Goal: Transaction & Acquisition: Book appointment/travel/reservation

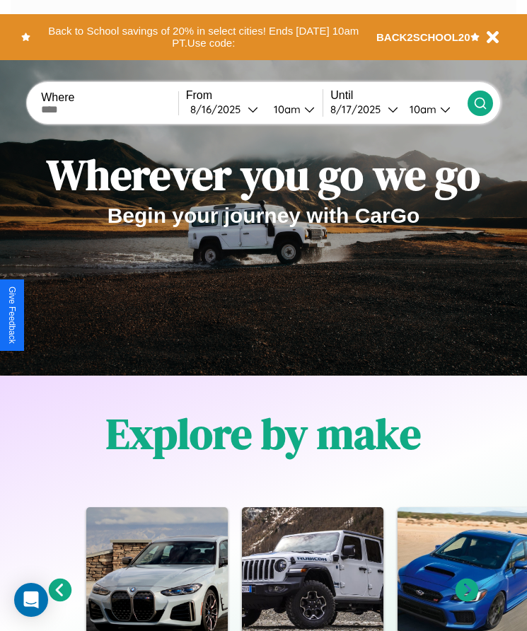
scroll to position [236, 0]
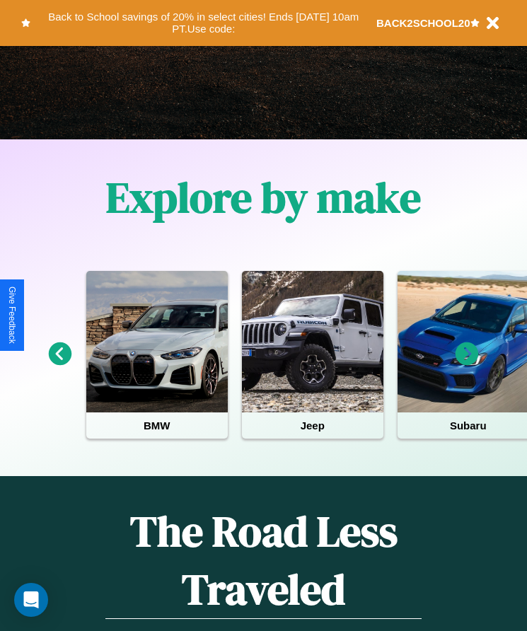
click at [467, 364] on icon at bounding box center [466, 353] width 23 height 23
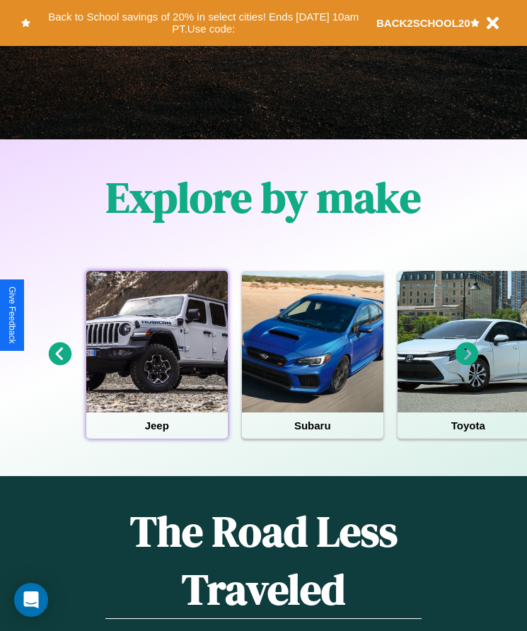
click at [156, 364] on div at bounding box center [156, 341] width 141 height 141
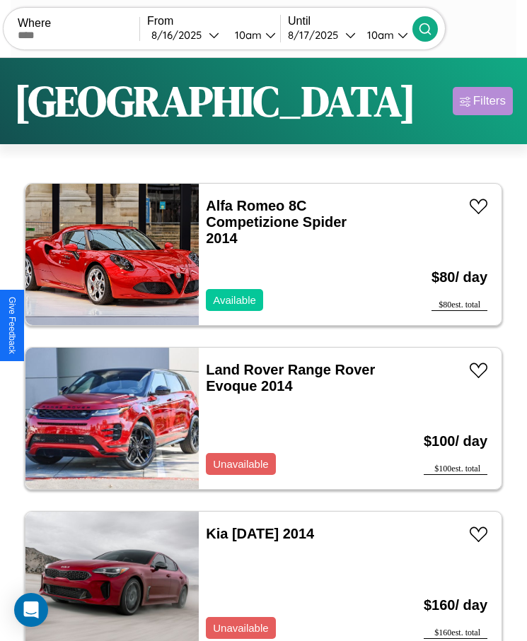
click at [482, 101] on div "Filters" at bounding box center [489, 101] width 33 height 14
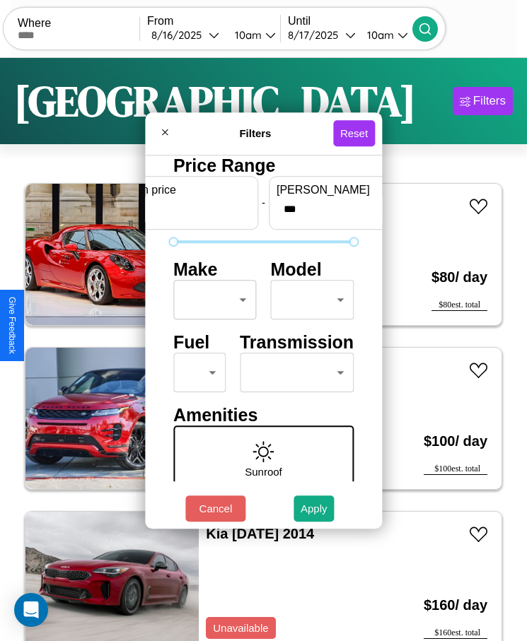
click at [211, 300] on body "CarGo Where From [DATE] 10am Until [DATE] 10am Become a Host Login Sign Up Dall…" at bounding box center [263, 338] width 527 height 677
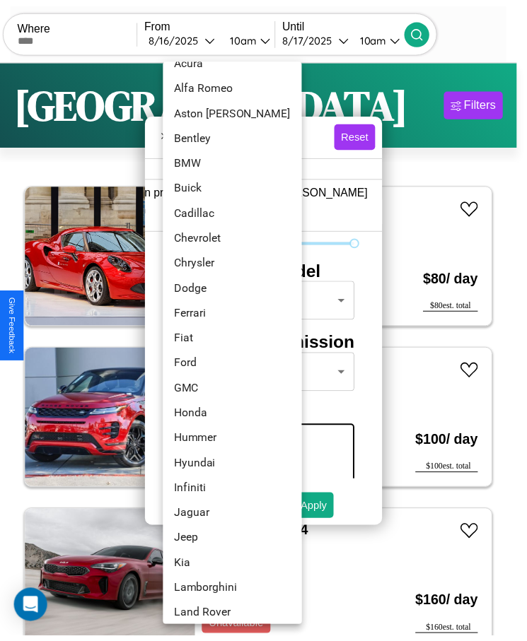
scroll to position [114, 0]
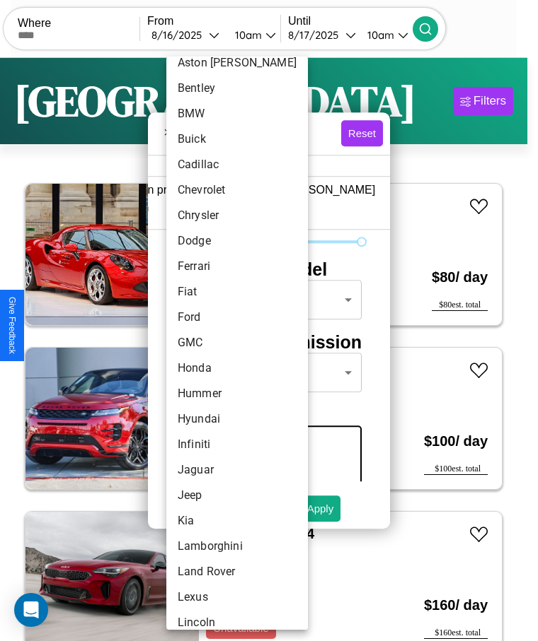
click at [210, 343] on li "GMC" at bounding box center [236, 342] width 141 height 25
type input "***"
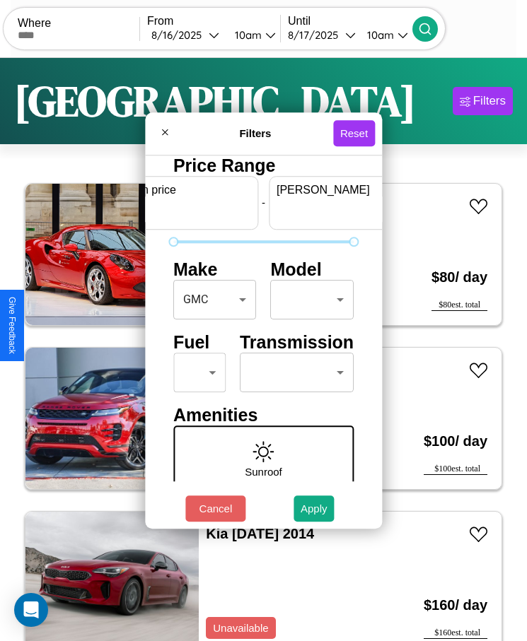
scroll to position [0, 52]
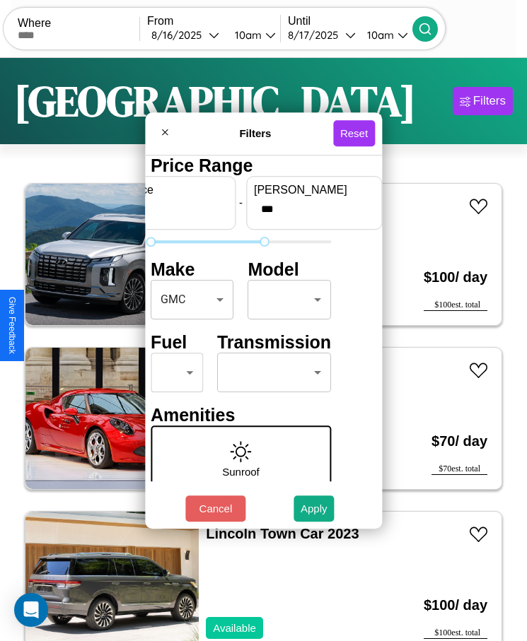
type input "***"
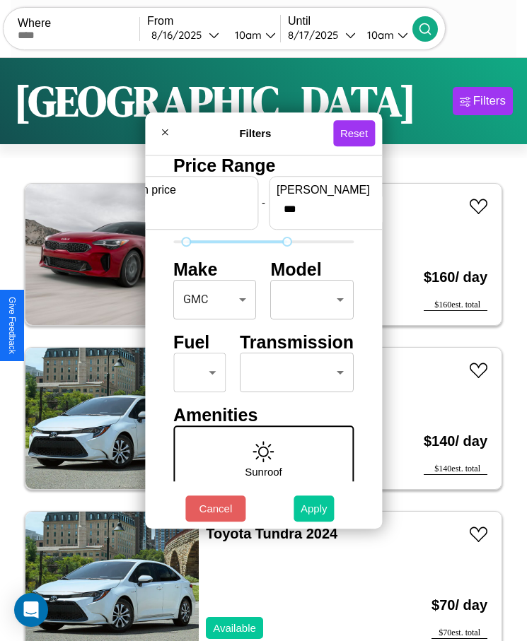
type input "**"
click at [314, 509] on button "Apply" at bounding box center [314, 509] width 41 height 26
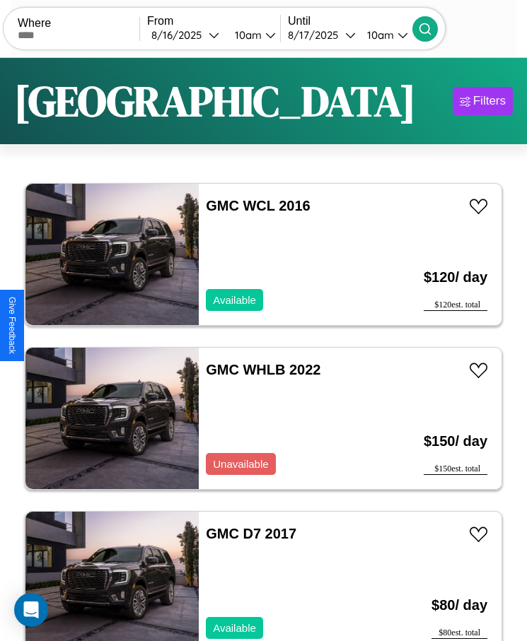
scroll to position [11, 0]
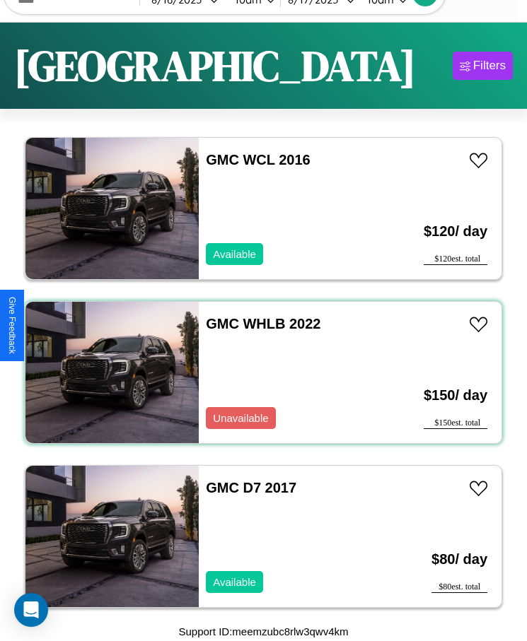
click at [258, 373] on div "GMC WHLB 2022 Unavailable" at bounding box center [292, 372] width 187 height 141
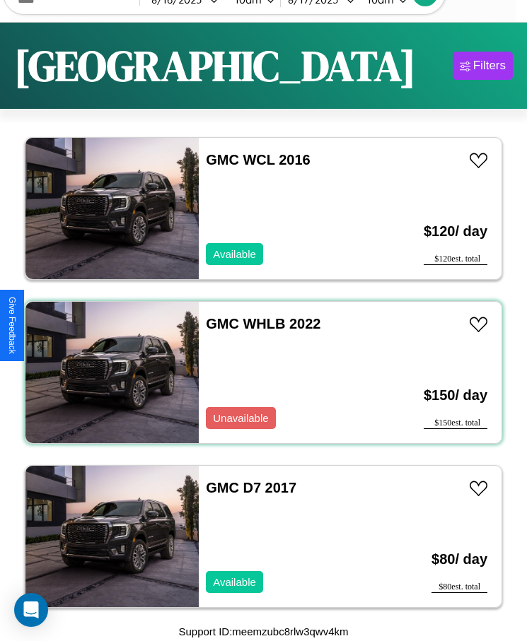
click at [258, 373] on div "GMC WHLB 2022 Unavailable" at bounding box center [292, 372] width 187 height 141
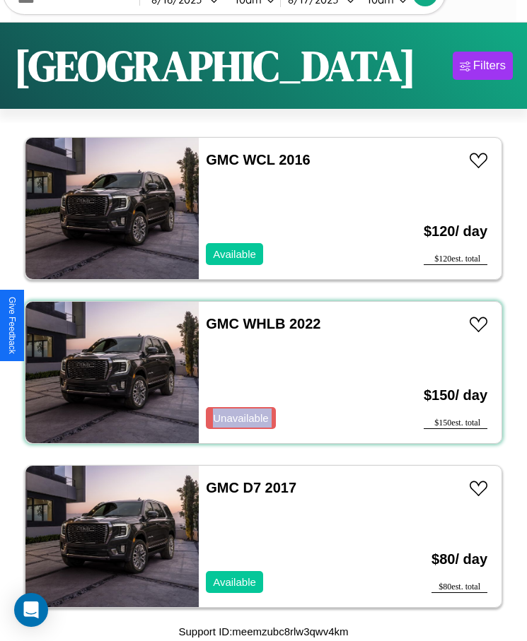
click at [258, 373] on div "GMC WHLB 2022 Unavailable" at bounding box center [292, 372] width 187 height 141
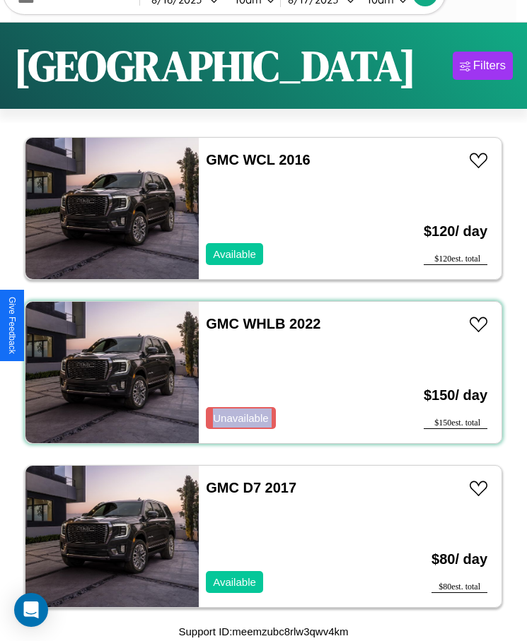
click at [258, 373] on div "GMC WHLB 2022 Unavailable" at bounding box center [292, 372] width 187 height 141
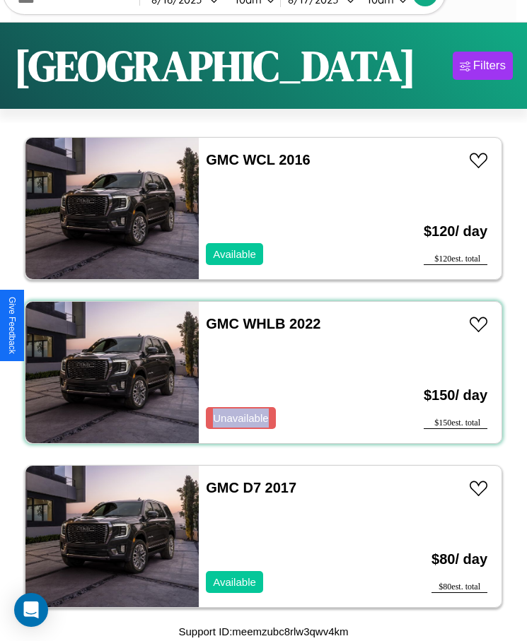
click at [258, 373] on div "GMC WHLB 2022 Unavailable" at bounding box center [292, 372] width 187 height 141
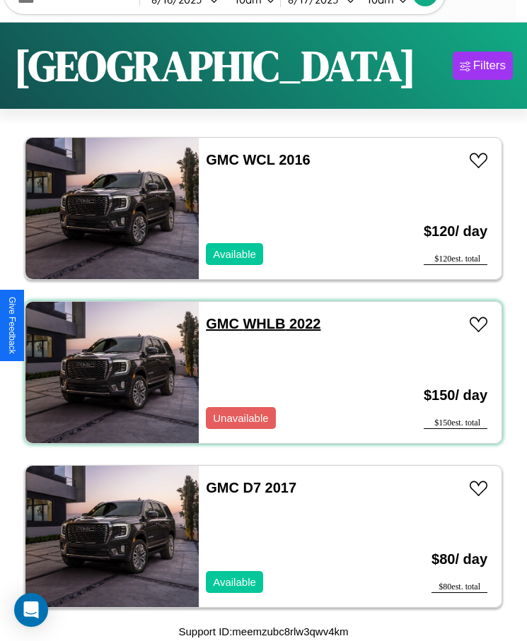
click at [218, 324] on link "GMC WHLB 2022" at bounding box center [263, 324] width 115 height 16
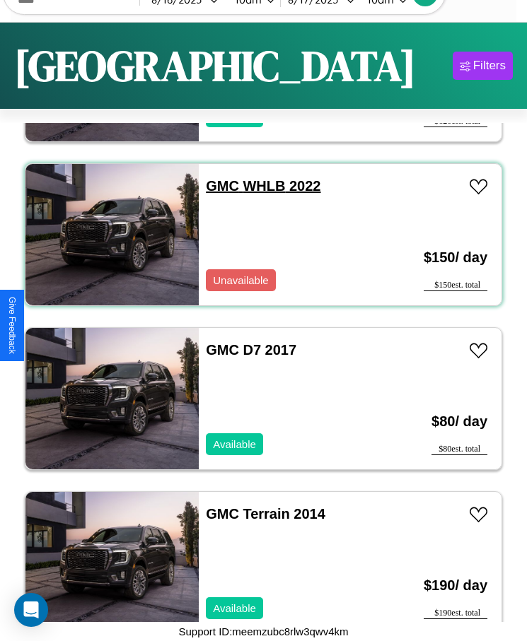
scroll to position [175, 0]
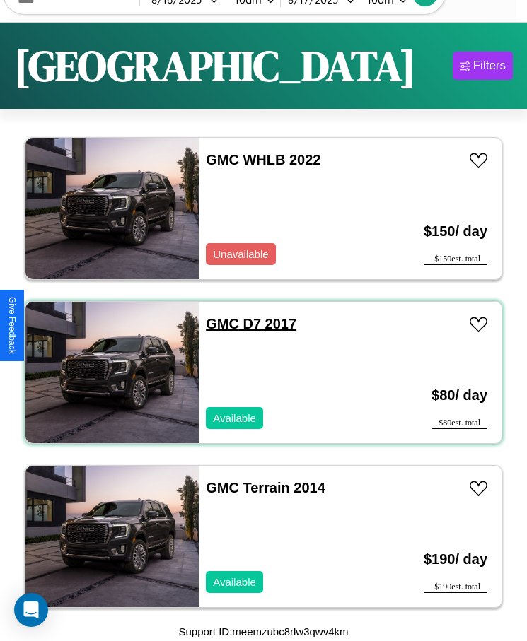
click at [218, 324] on link "GMC D7 2017" at bounding box center [251, 324] width 91 height 16
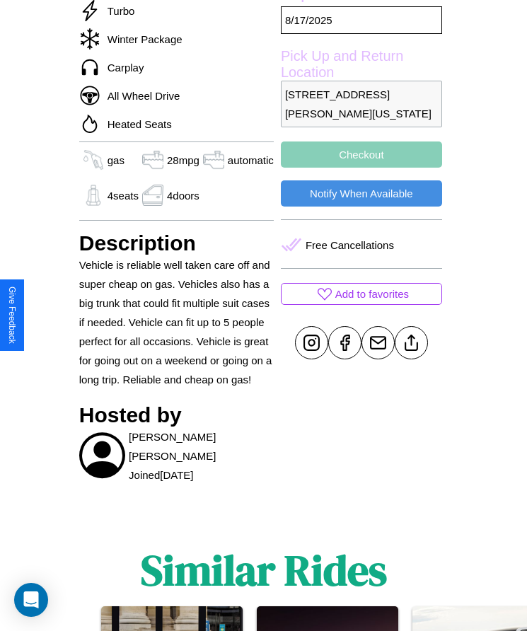
scroll to position [569, 0]
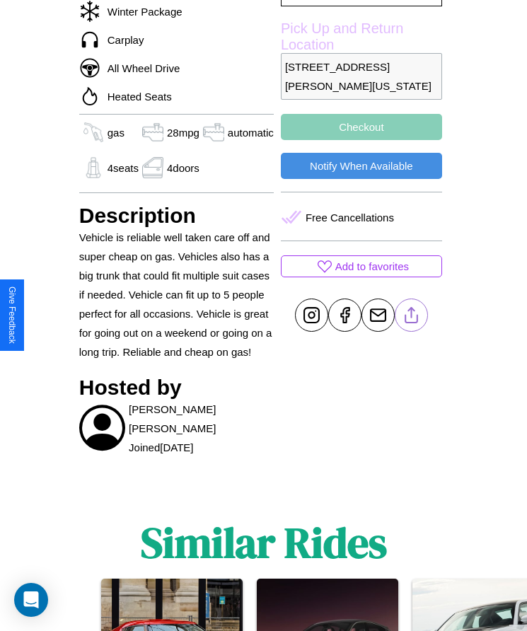
click at [411, 315] on line at bounding box center [411, 313] width 0 height 10
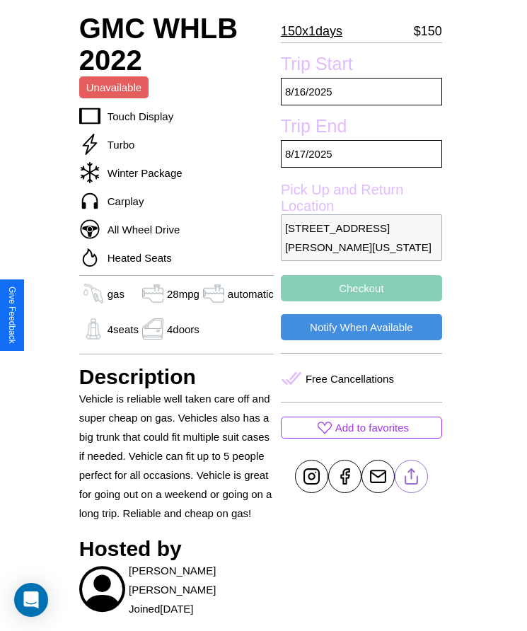
scroll to position [381, 0]
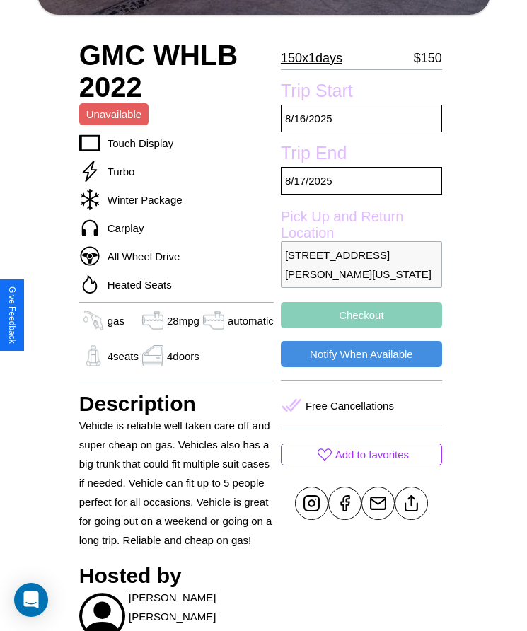
click at [360, 315] on button "Checkout" at bounding box center [361, 315] width 161 height 26
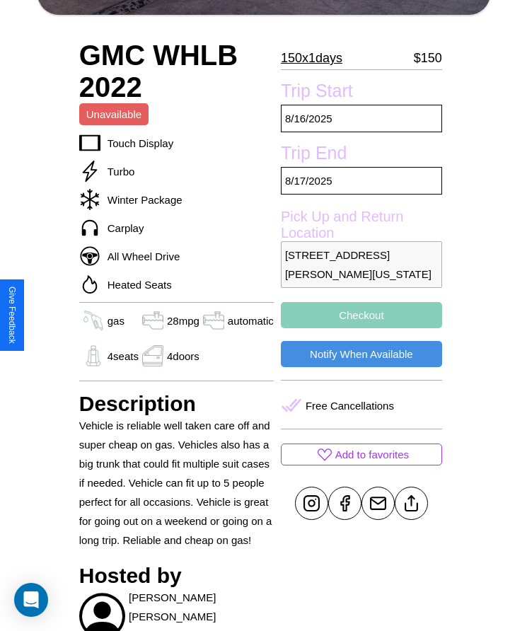
click at [360, 315] on button "Checkout" at bounding box center [361, 315] width 161 height 26
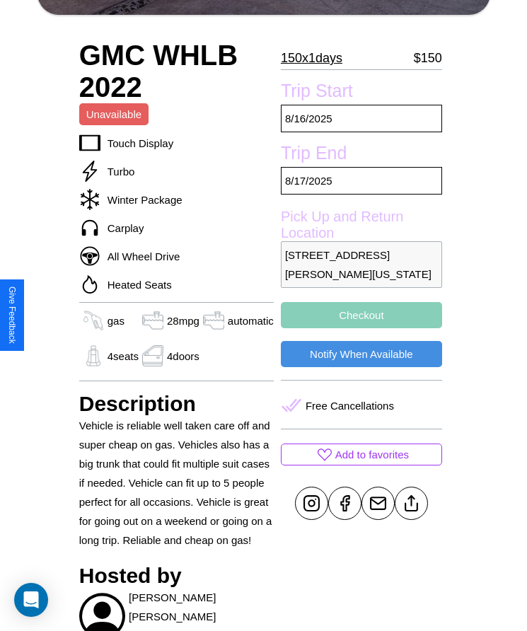
click at [360, 315] on button "Checkout" at bounding box center [361, 315] width 161 height 26
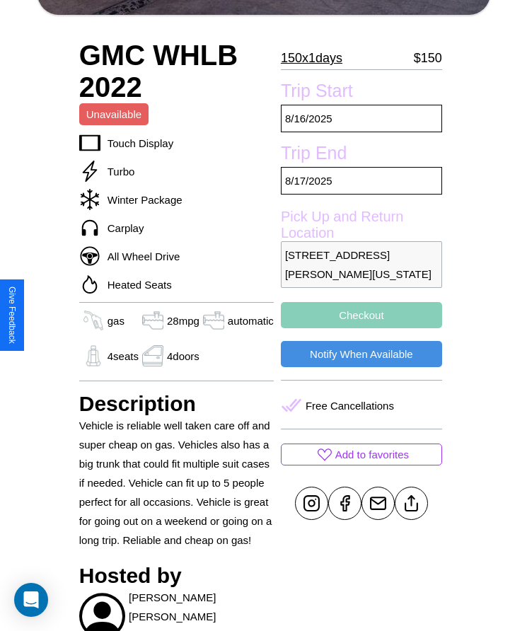
click at [360, 315] on button "Checkout" at bounding box center [361, 315] width 161 height 26
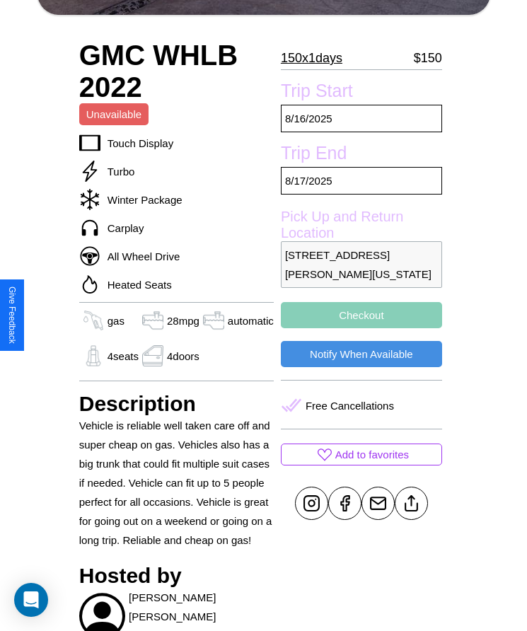
click at [360, 315] on button "Checkout" at bounding box center [361, 315] width 161 height 26
